Goal: Transaction & Acquisition: Purchase product/service

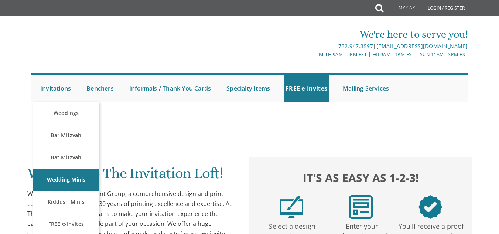
scroll to position [36, 0]
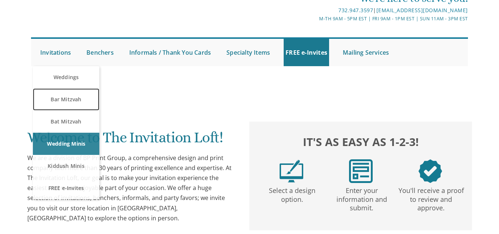
click at [68, 88] on link "Bar Mitzvah" at bounding box center [66, 99] width 66 height 22
click at [70, 88] on link "Bar Mitzvah" at bounding box center [66, 99] width 66 height 22
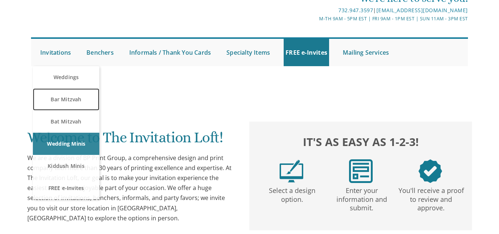
click at [70, 88] on link "Bar Mitzvah" at bounding box center [66, 99] width 66 height 22
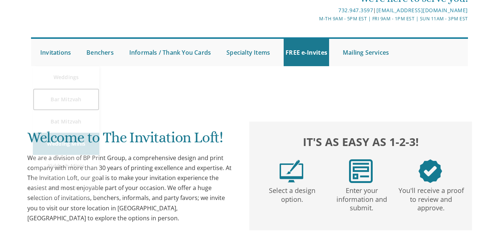
scroll to position [74, 0]
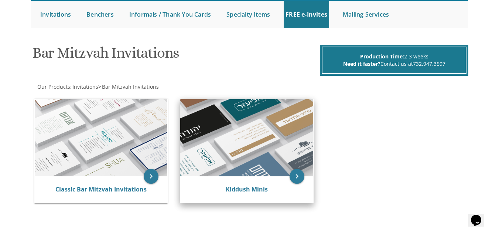
click at [263, 167] on img at bounding box center [246, 138] width 133 height 78
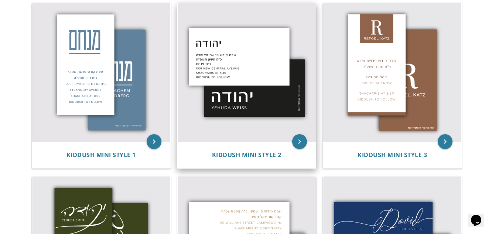
scroll to position [148, 0]
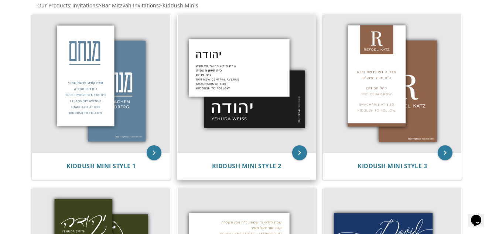
click at [255, 116] on img at bounding box center [247, 83] width 138 height 138
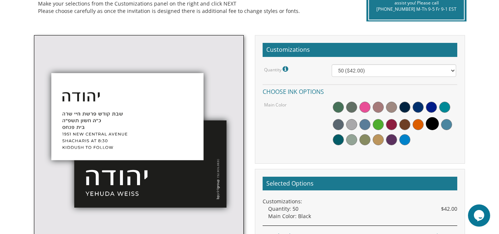
scroll to position [185, 0]
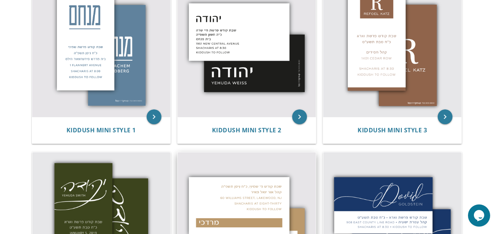
scroll to position [259, 0]
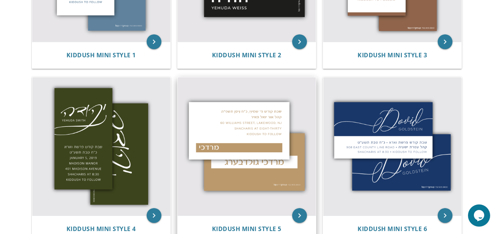
click at [239, 156] on img at bounding box center [247, 146] width 138 height 138
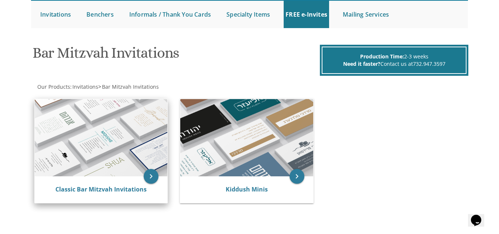
click at [92, 118] on img at bounding box center [101, 138] width 133 height 78
click at [151, 177] on icon "keyboard_arrow_right" at bounding box center [151, 176] width 15 height 15
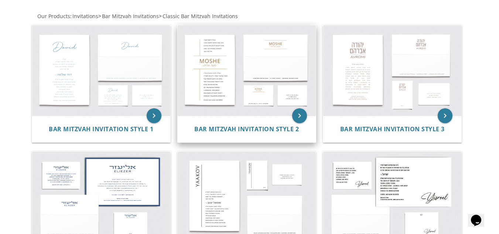
scroll to position [148, 0]
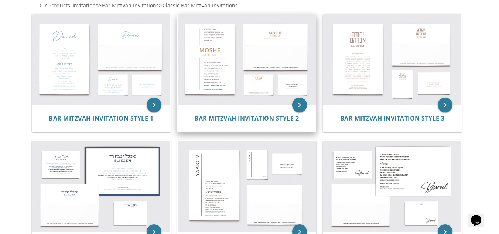
click at [239, 50] on img at bounding box center [247, 59] width 138 height 91
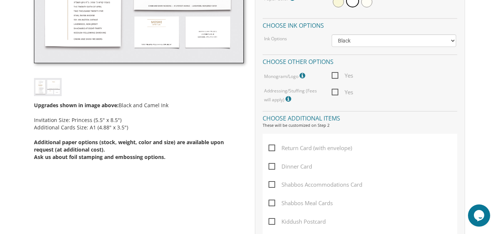
scroll to position [185, 0]
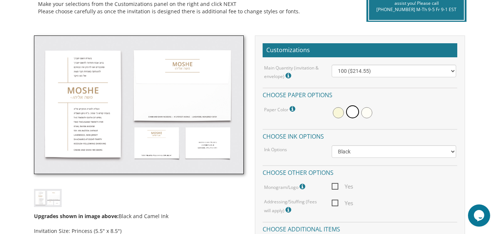
click at [61, 203] on img at bounding box center [48, 198] width 28 height 18
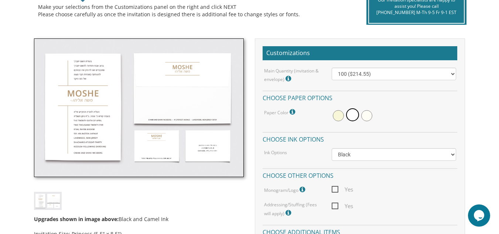
scroll to position [163, 0]
